Goal: Task Accomplishment & Management: Use online tool/utility

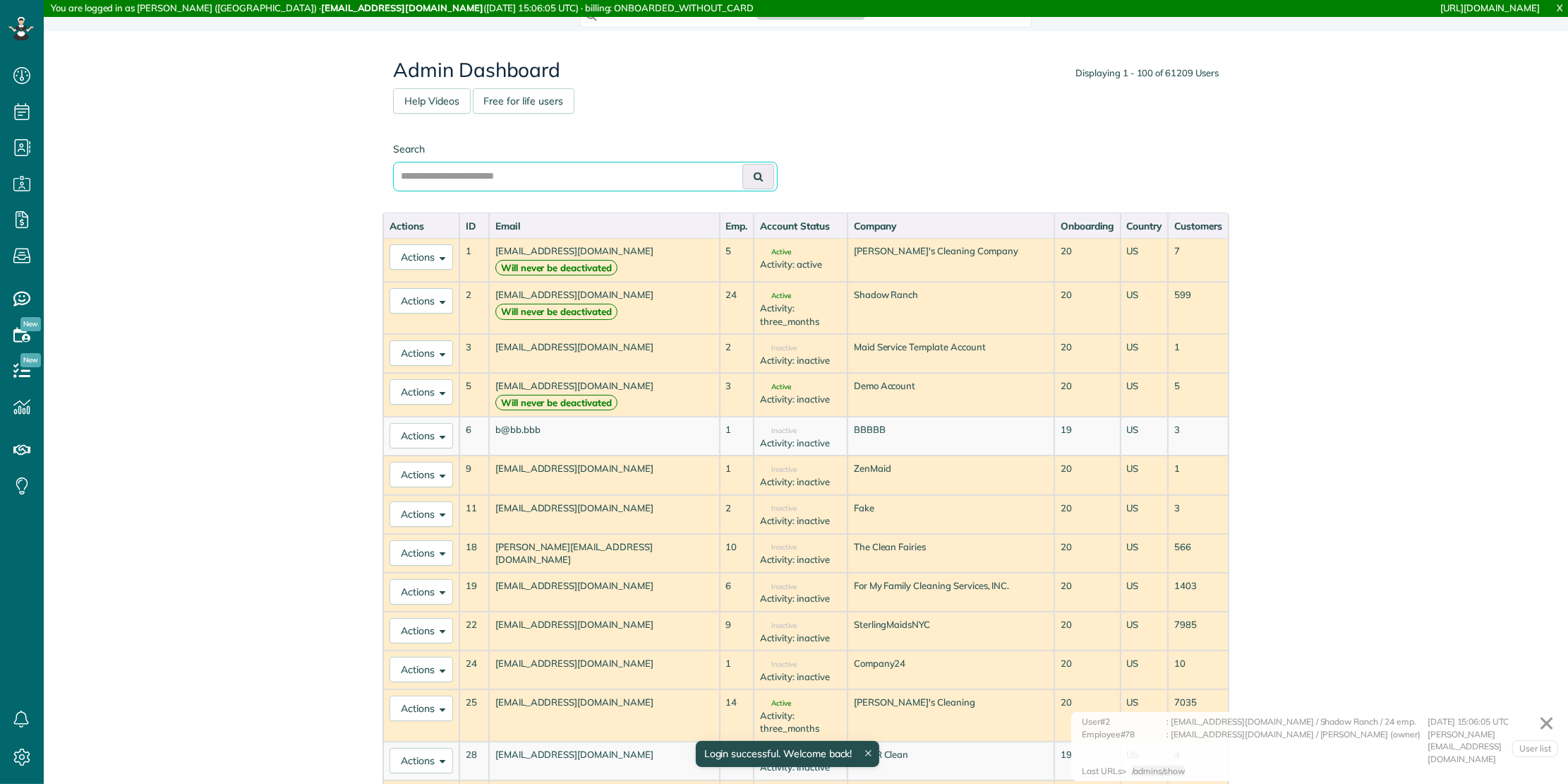
scroll to position [6, 6]
click at [529, 169] on input "text" at bounding box center [586, 176] width 385 height 30
type input "*********"
click at [743, 164] on button at bounding box center [758, 177] width 32 height 26
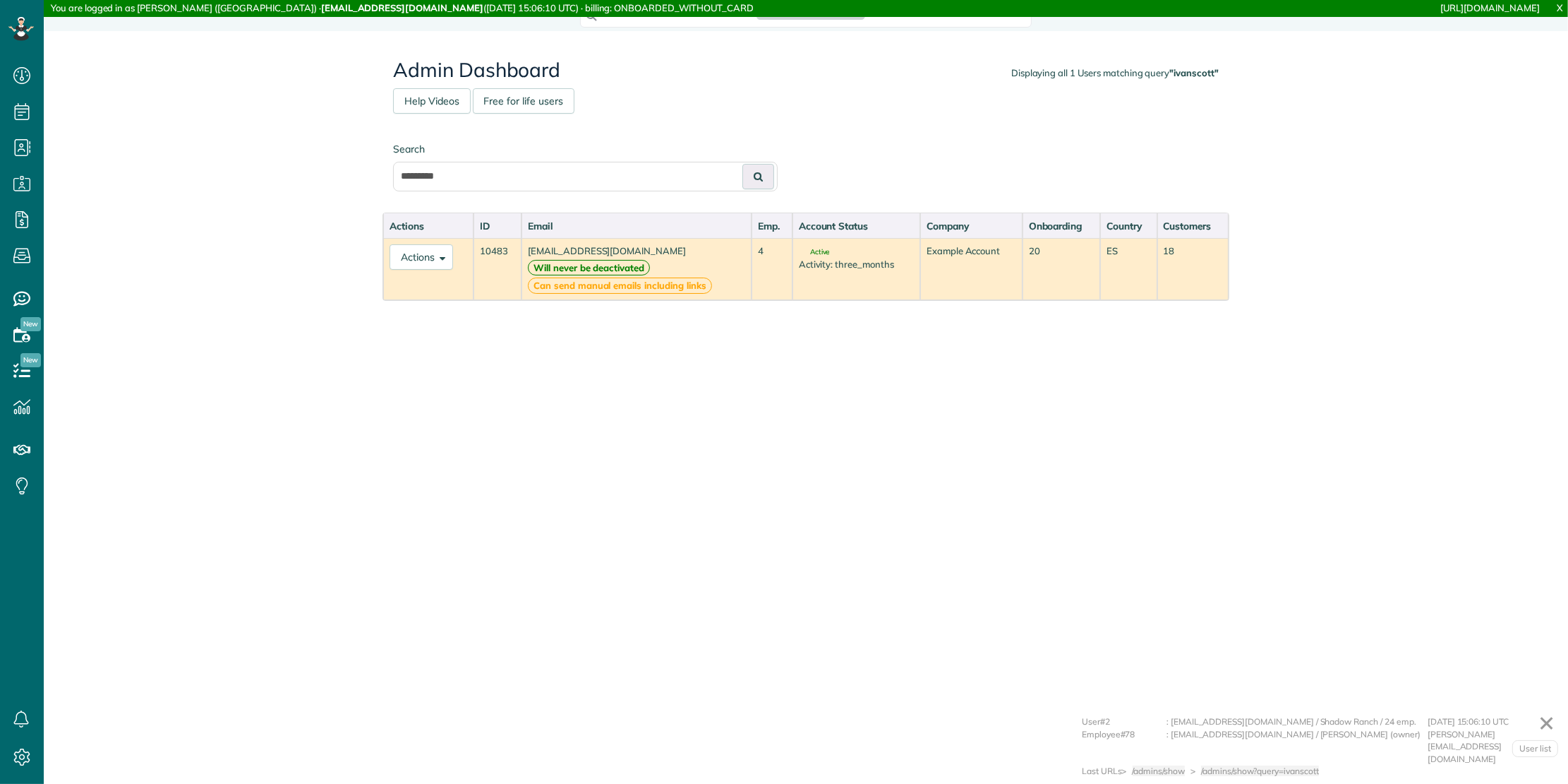
scroll to position [6, 6]
click at [434, 262] on button "Actions" at bounding box center [421, 257] width 63 height 26
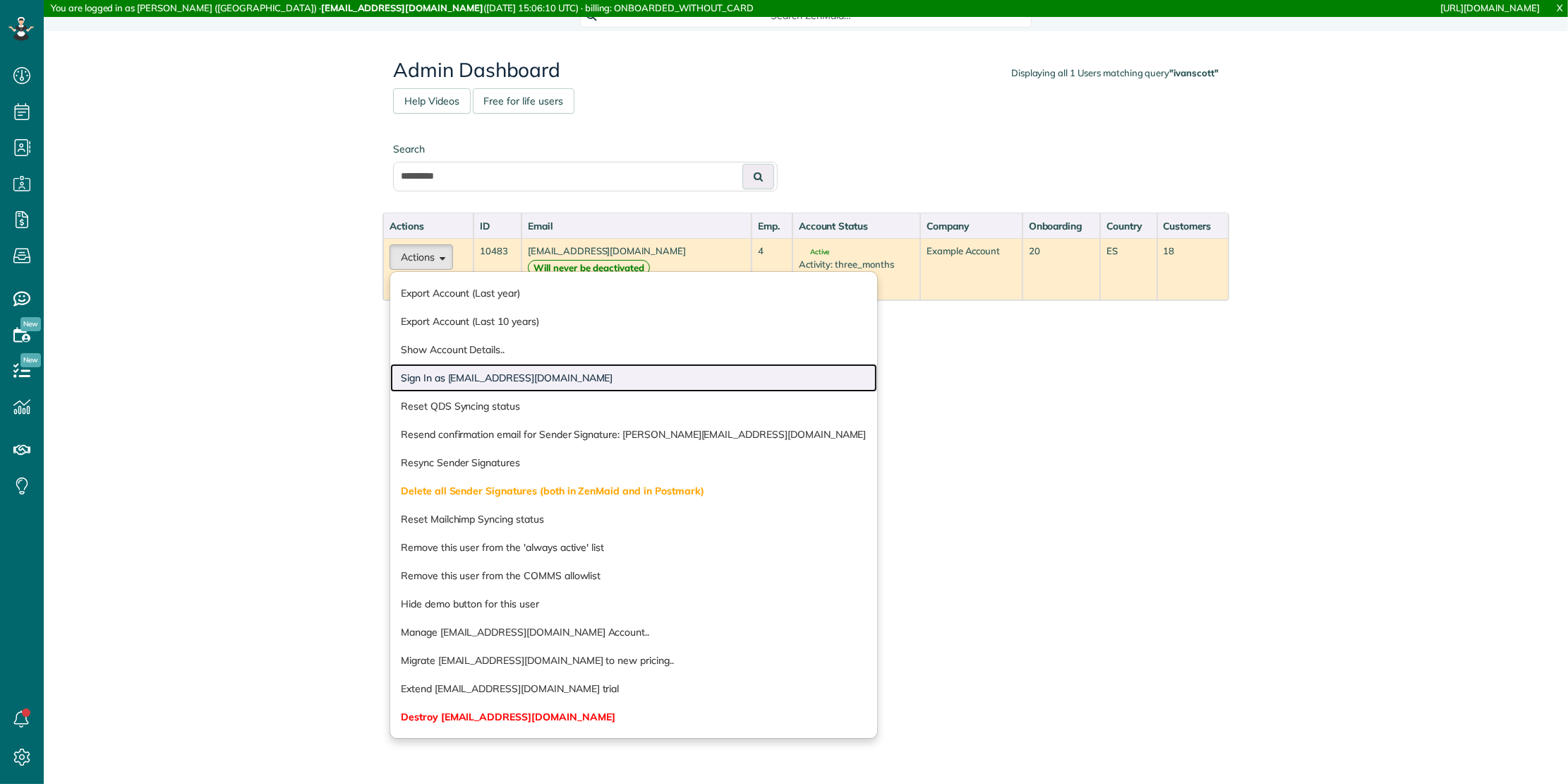
click at [438, 370] on link "Sign In as [EMAIL_ADDRESS][DOMAIN_NAME]" at bounding box center [633, 377] width 487 height 28
